Goal: Complete application form

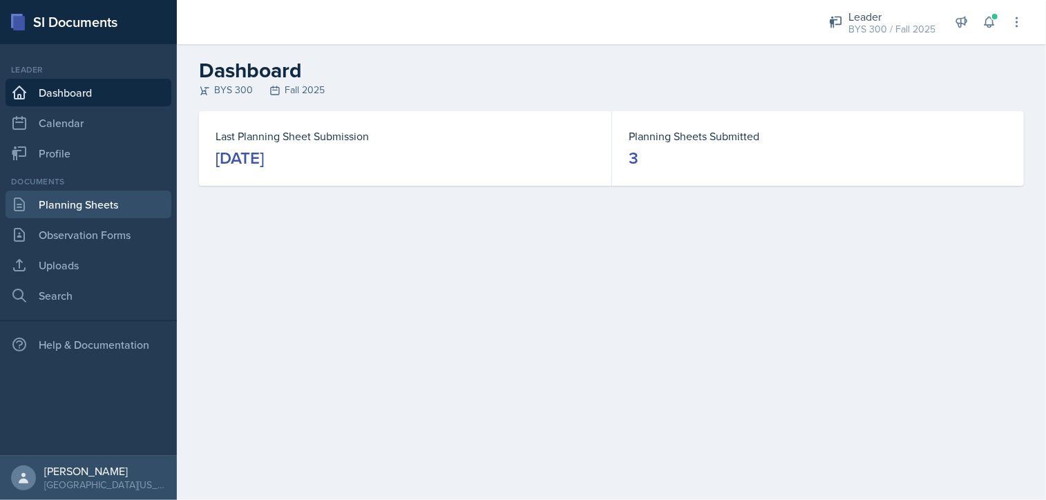
click at [89, 212] on link "Planning Sheets" at bounding box center [89, 205] width 166 height 28
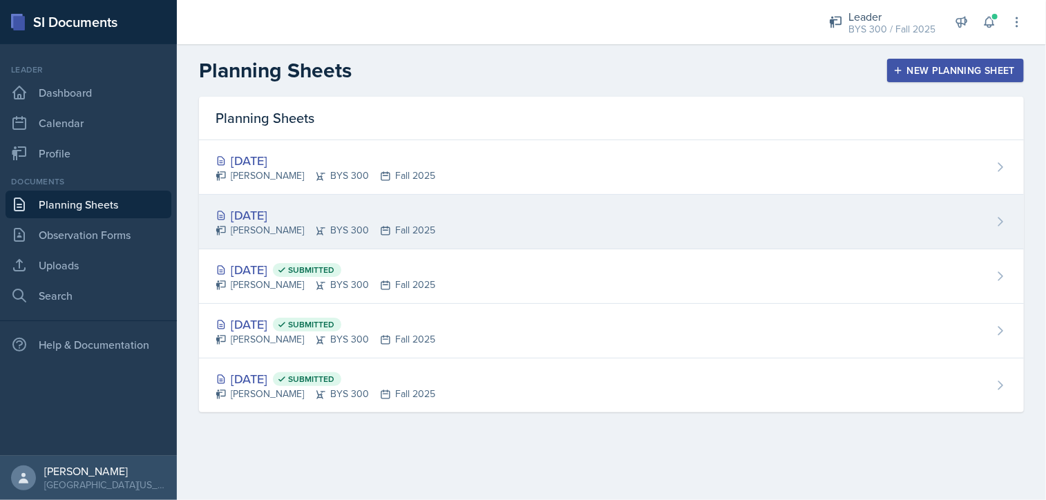
click at [370, 203] on div "[DATE] [PERSON_NAME] BYS 300 Fall 2025" at bounding box center [611, 222] width 825 height 55
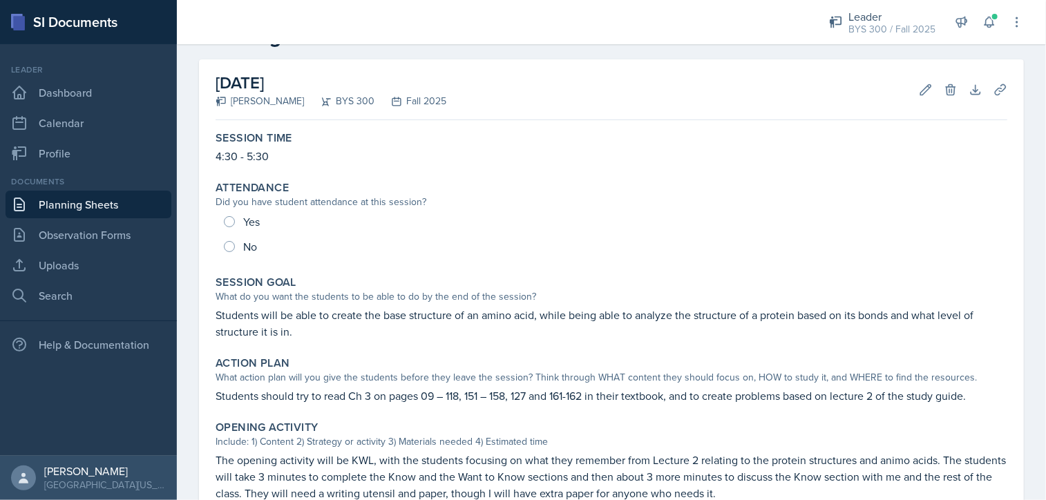
scroll to position [50, 0]
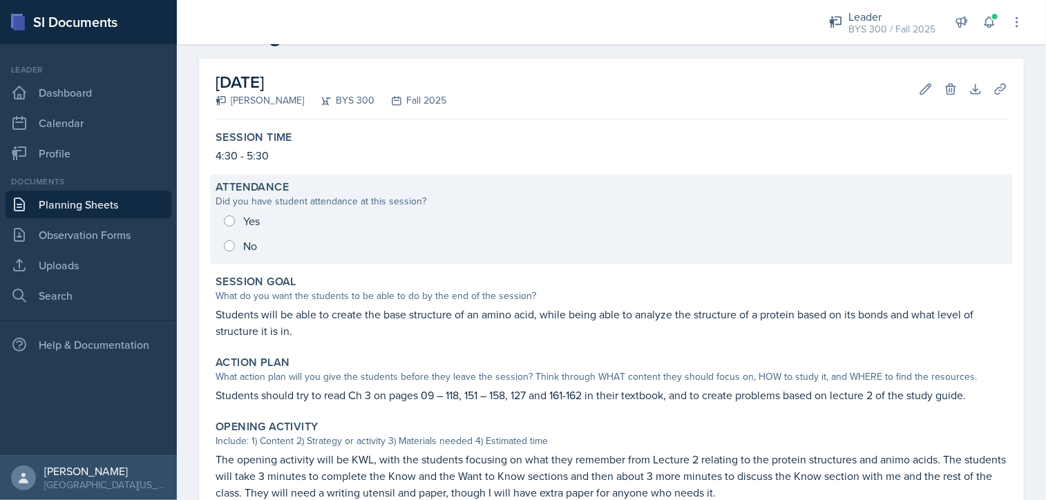
click at [257, 251] on div "Yes No" at bounding box center [610, 234] width 791 height 50
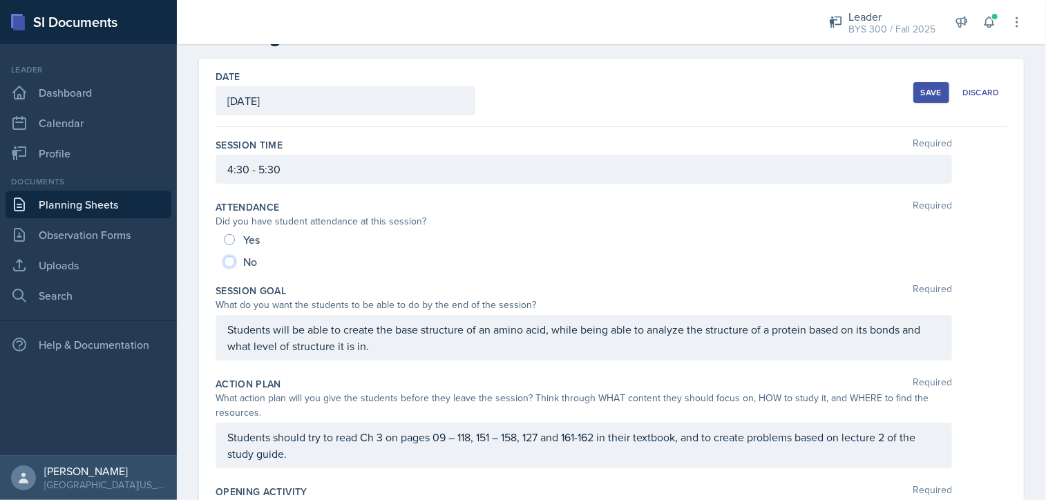
click at [230, 256] on input "No" at bounding box center [229, 261] width 11 height 11
radio input "true"
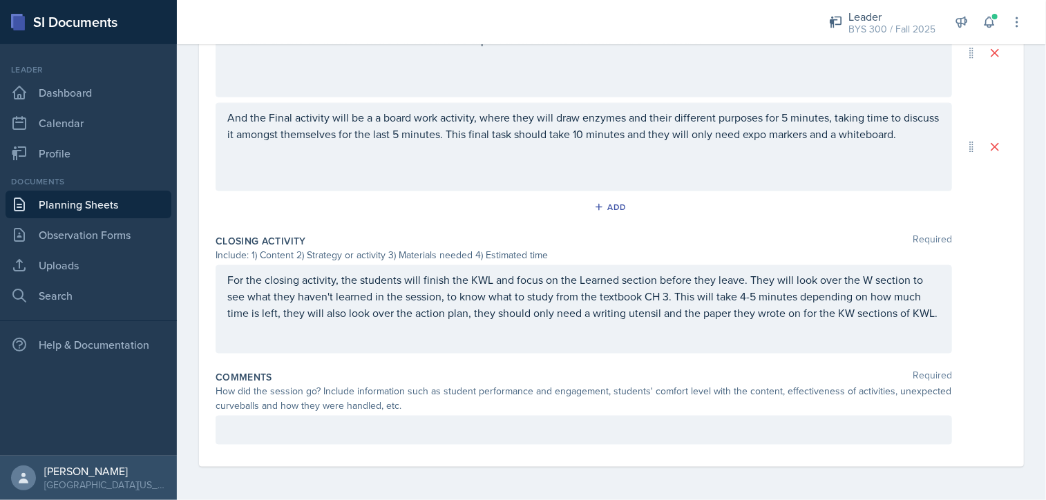
scroll to position [932, 0]
click at [428, 434] on p at bounding box center [583, 430] width 713 height 17
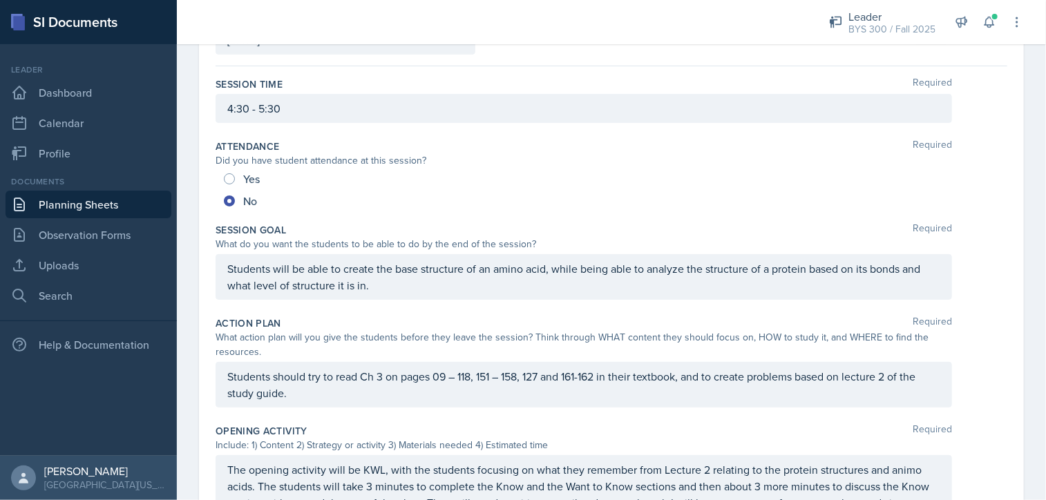
scroll to position [0, 0]
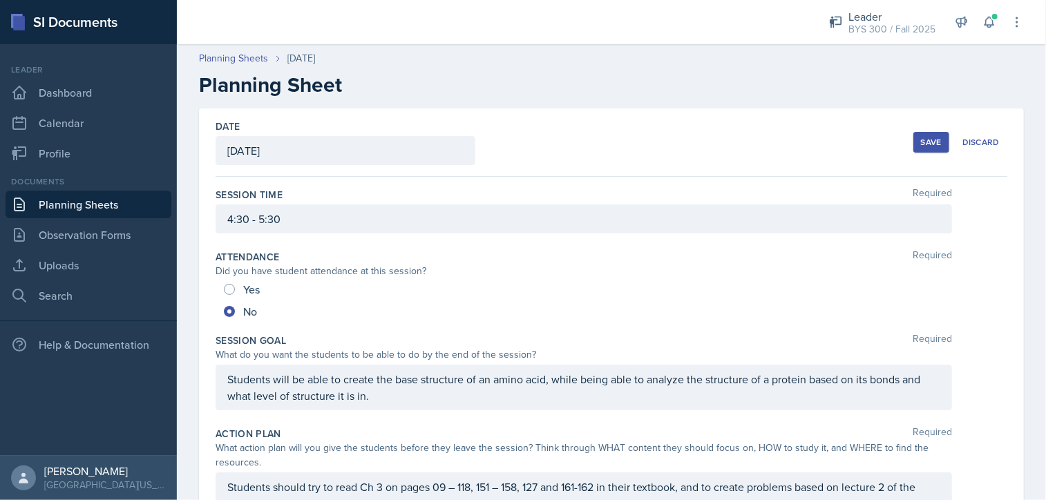
click at [923, 150] on button "Save" at bounding box center [931, 142] width 36 height 21
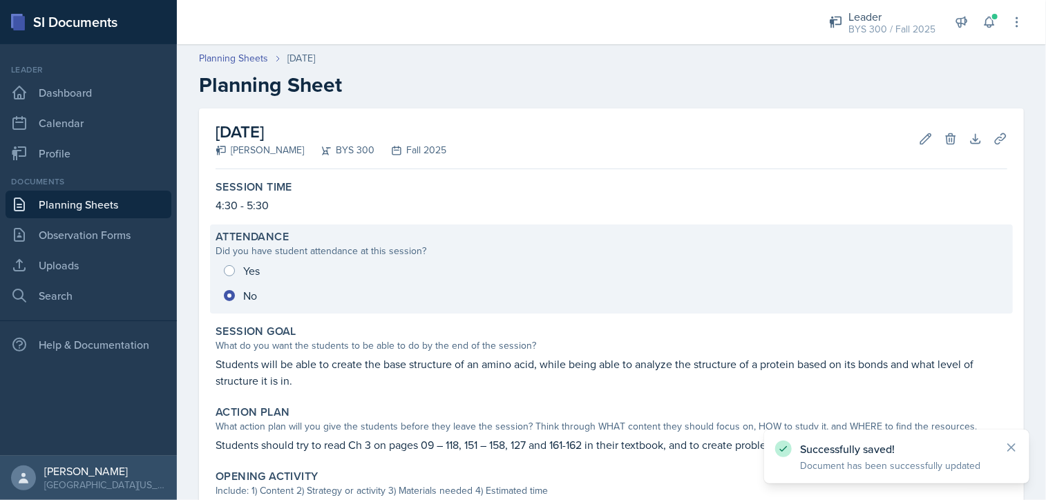
scroll to position [645, 0]
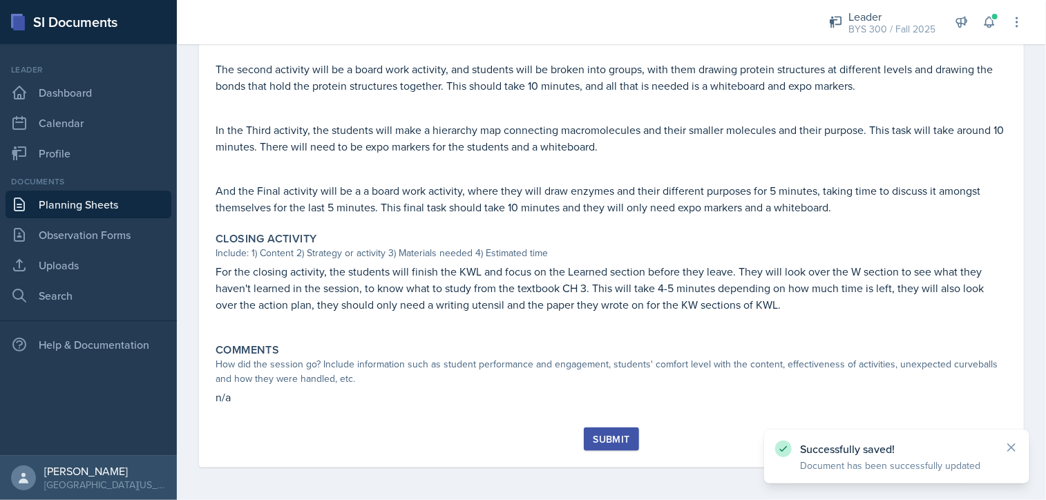
click at [599, 430] on button "Submit" at bounding box center [611, 439] width 55 height 23
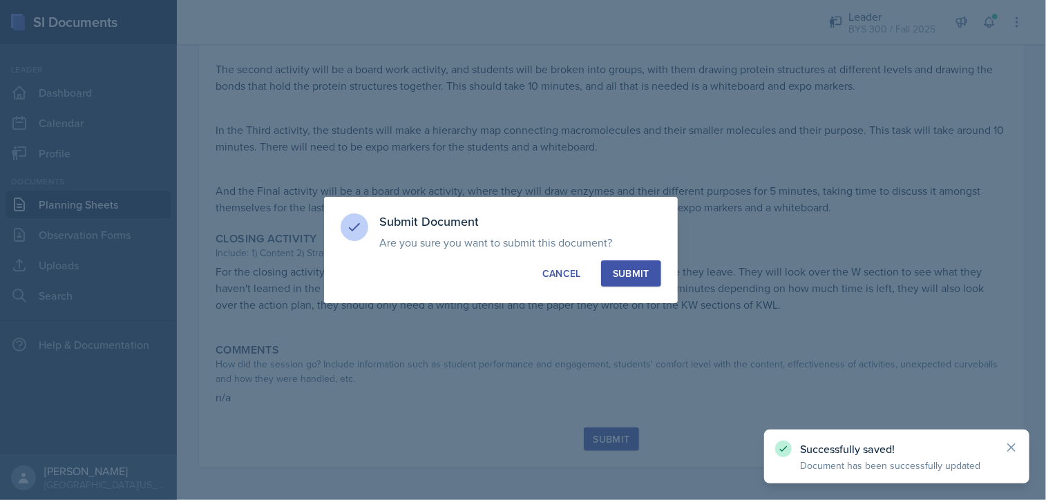
click at [635, 276] on div "Submit" at bounding box center [631, 274] width 37 height 14
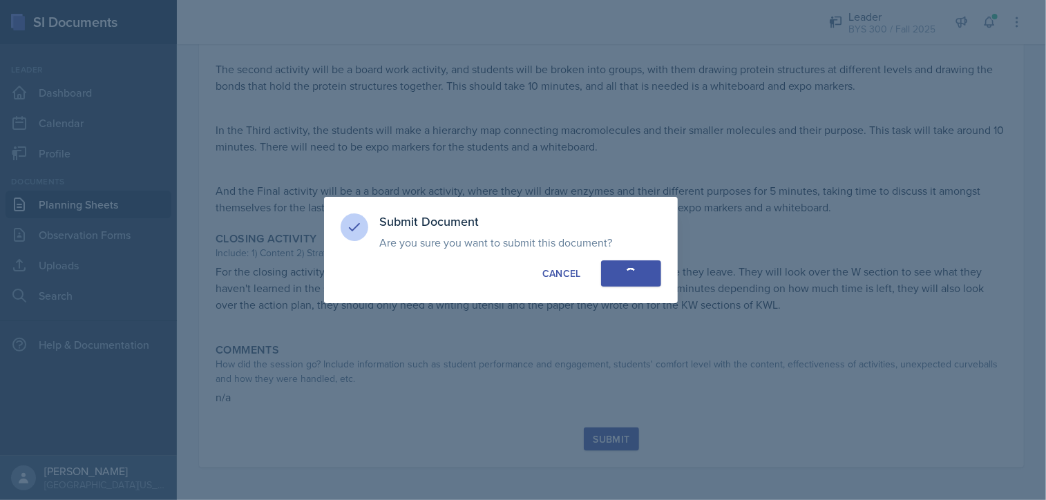
radio input "true"
